Goal: Information Seeking & Learning: Learn about a topic

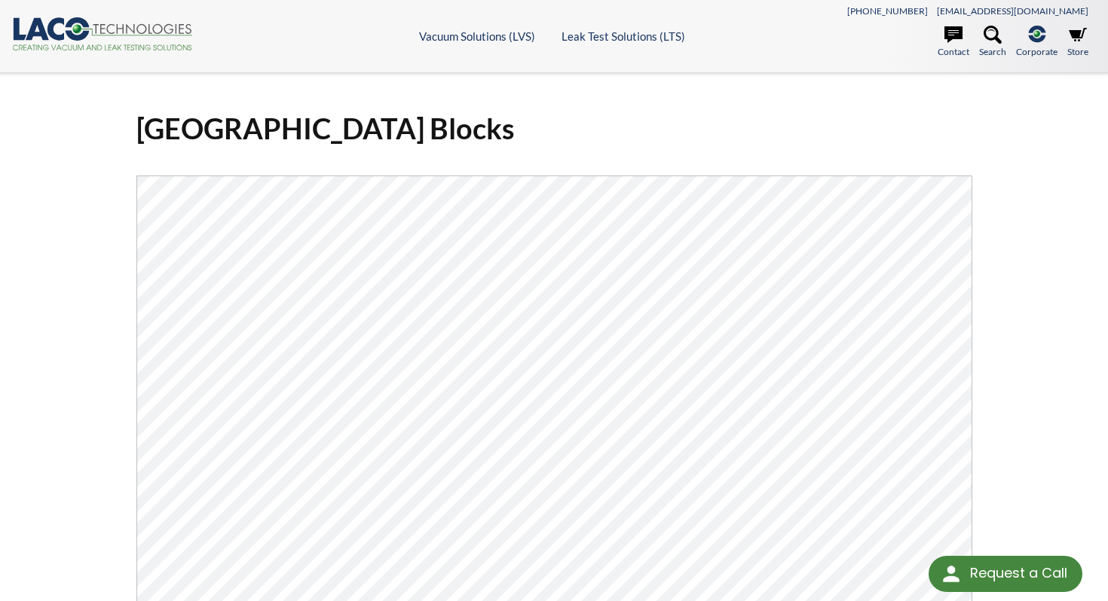
select select "Language Translate Widget"
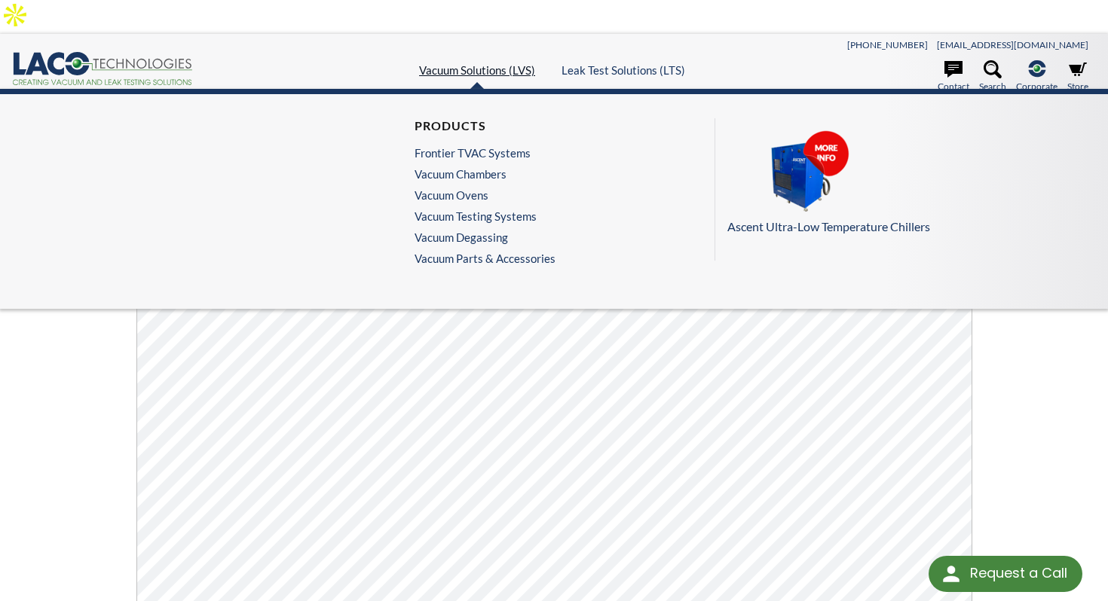
click at [457, 63] on link "Vacuum Solutions (LVS)" at bounding box center [477, 70] width 116 height 14
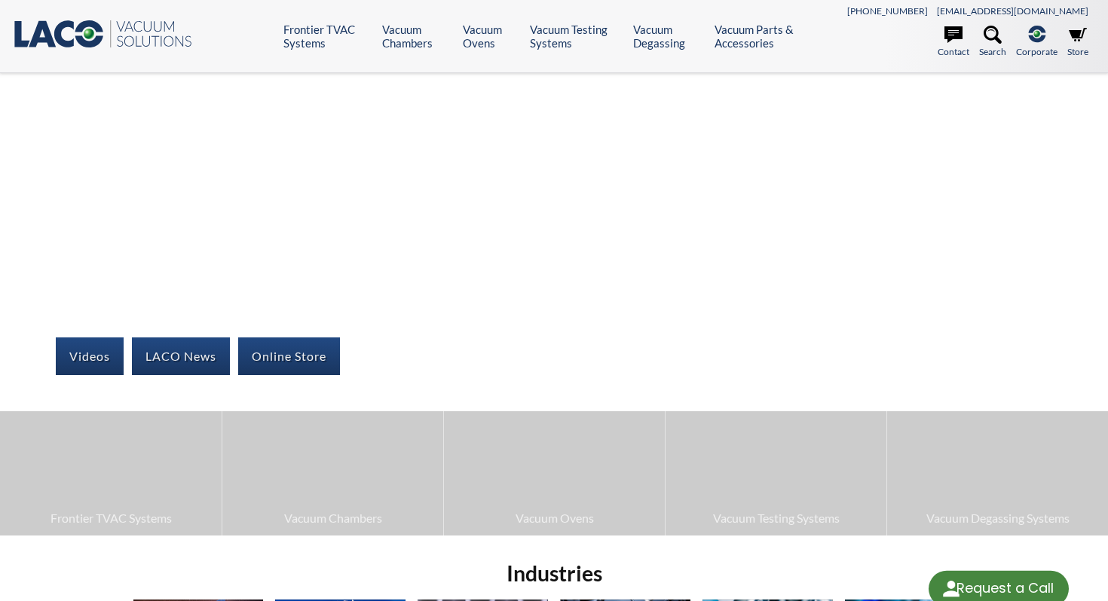
select select "Language Translate Widget"
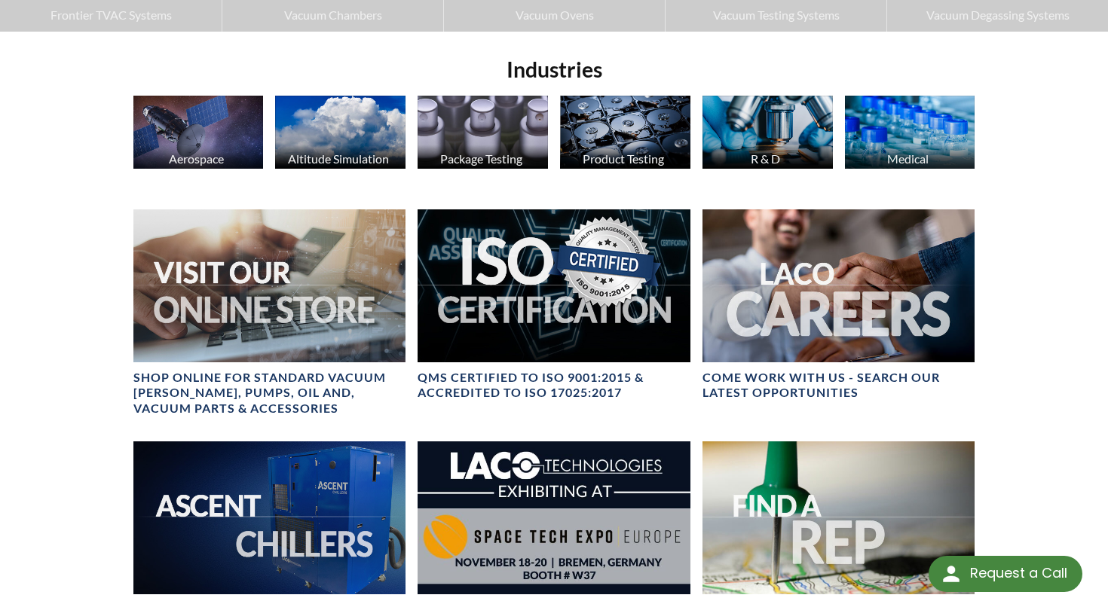
scroll to position [543, 0]
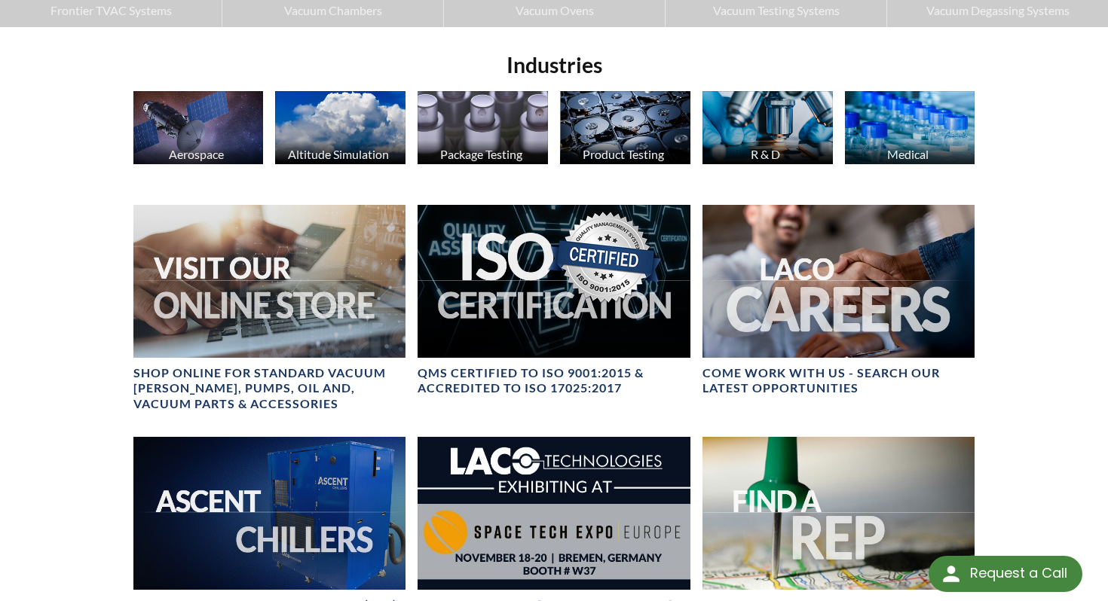
click at [485, 111] on img at bounding box center [482, 127] width 130 height 73
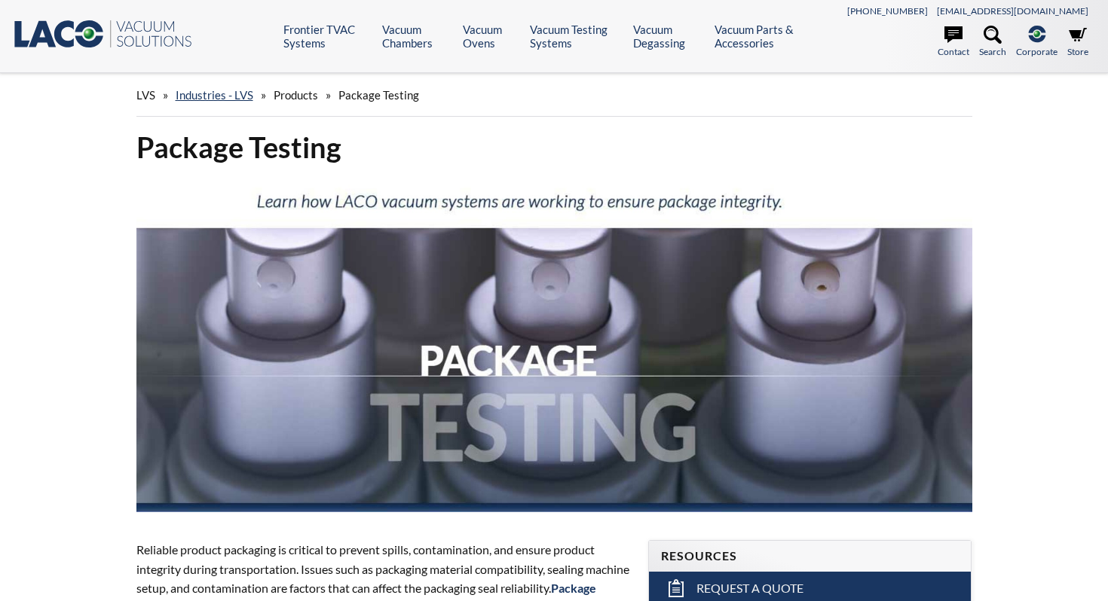
select select "Language Translate Widget"
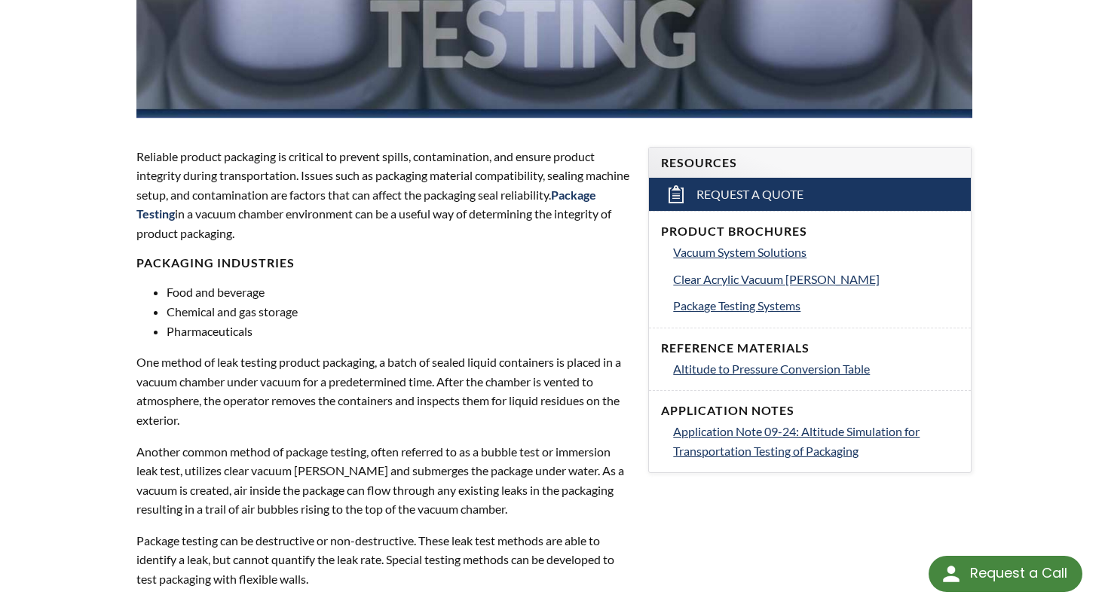
scroll to position [509, 0]
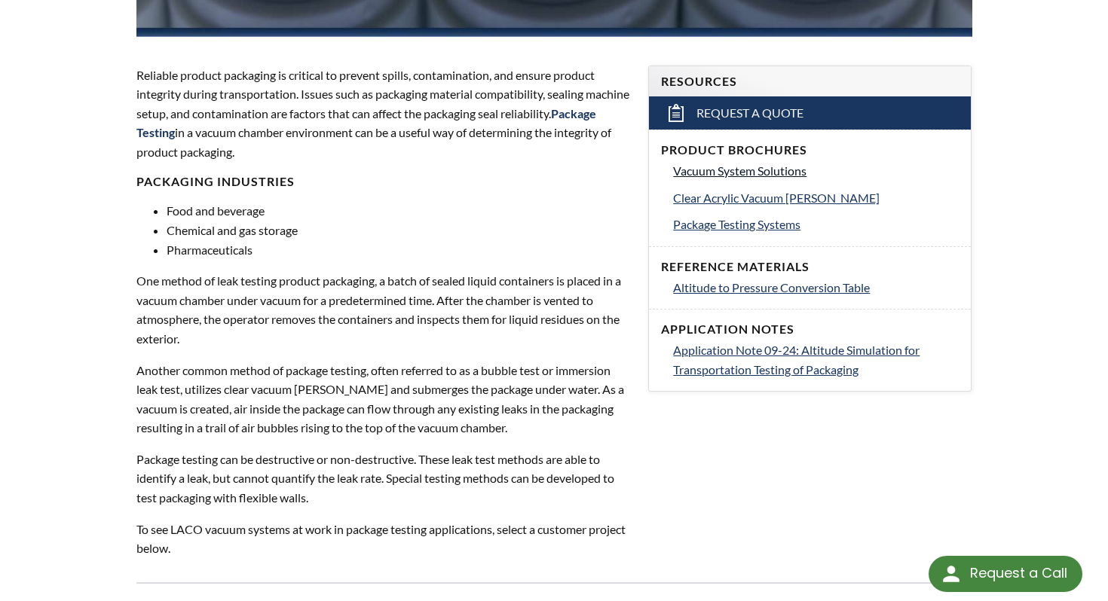
click at [797, 164] on span "Vacuum System Solutions" at bounding box center [739, 171] width 133 height 14
click at [781, 217] on span "Package Testing Systems" at bounding box center [736, 224] width 127 height 14
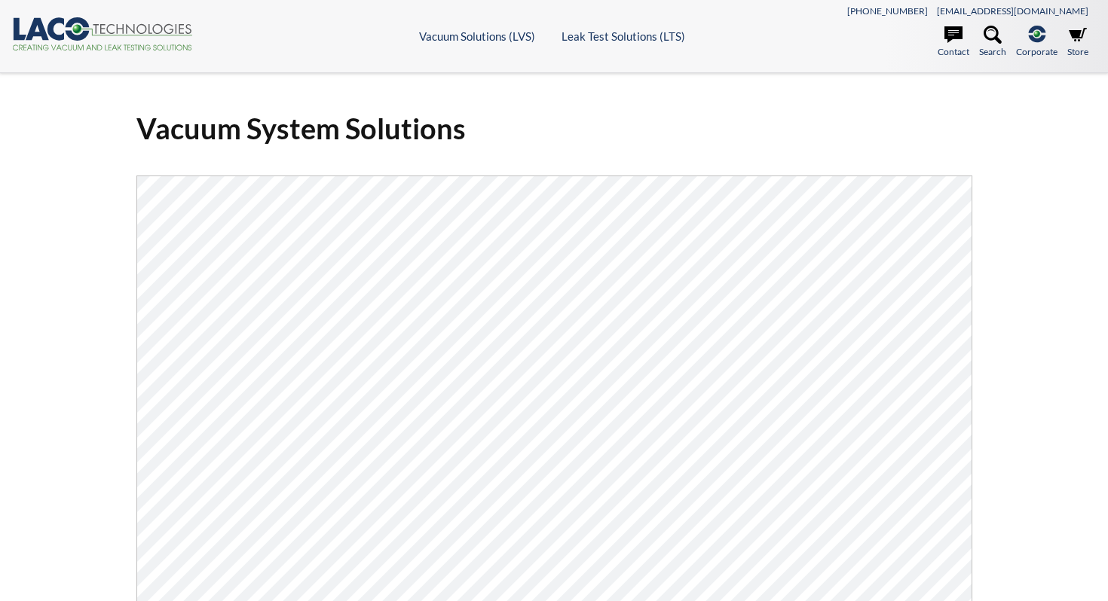
select select "Language Translate Widget"
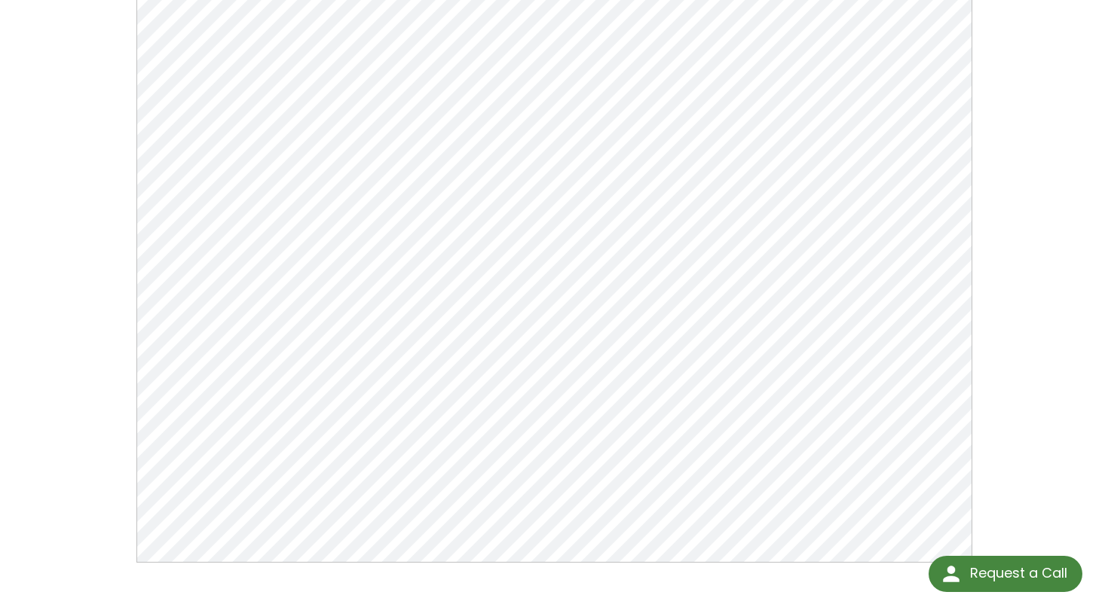
scroll to position [243, 0]
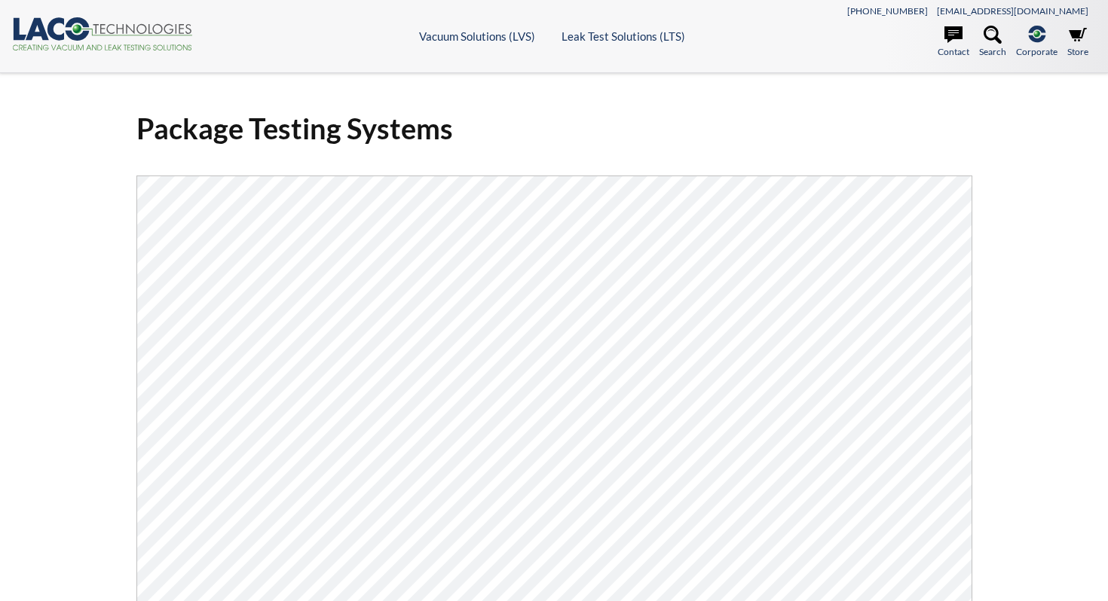
select select "Language Translate Widget"
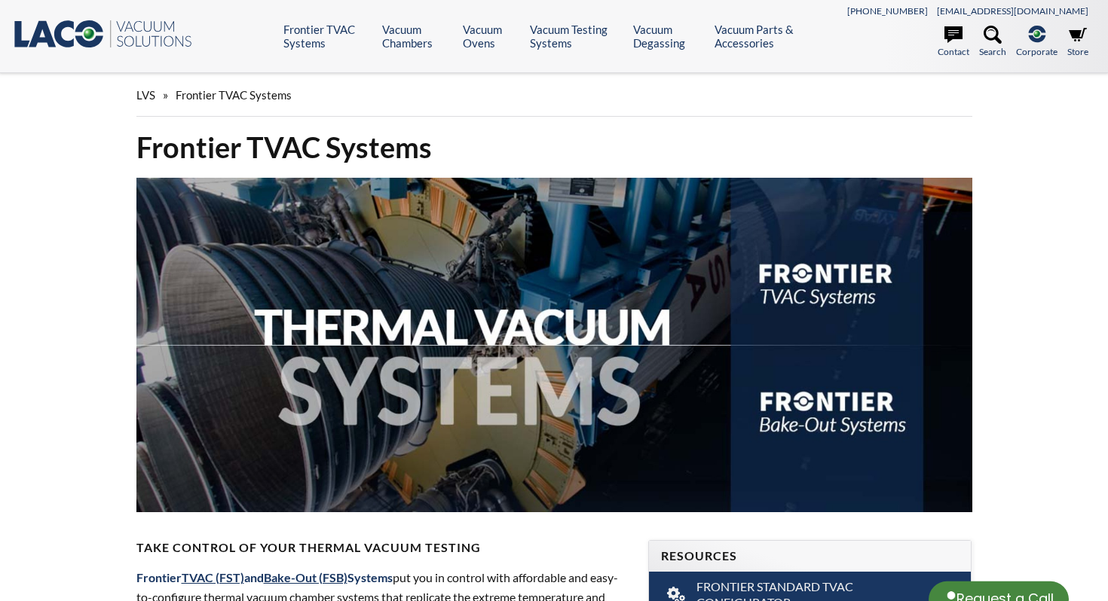
select select "Language Translate Widget"
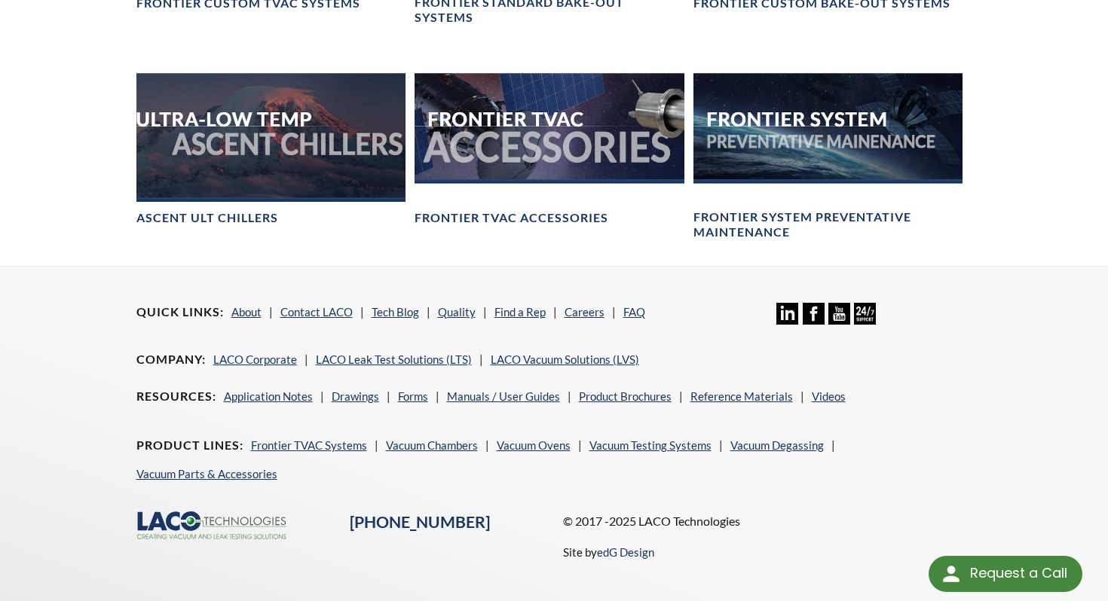
scroll to position [1612, 0]
